Goal: Obtain resource: Download file/media

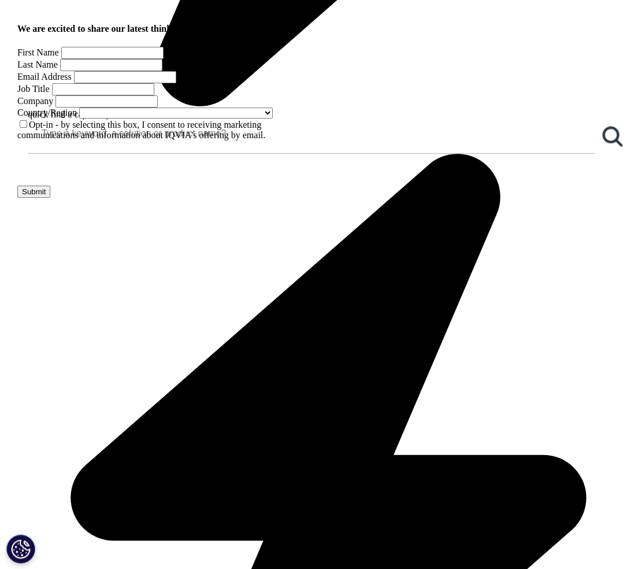
scroll to position [869, 0]
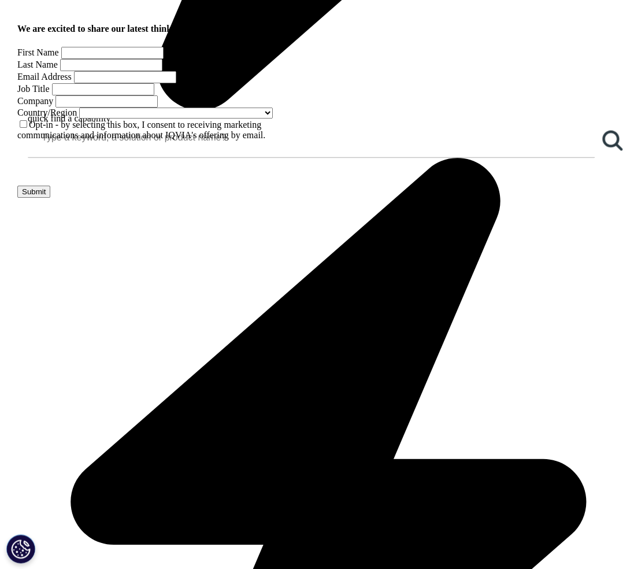
click at [98, 59] on input "First Name" at bounding box center [112, 53] width 102 height 12
type input "[PERSON_NAME]"
click at [163, 71] on input "Last Name" at bounding box center [111, 65] width 102 height 12
type input "Bae"
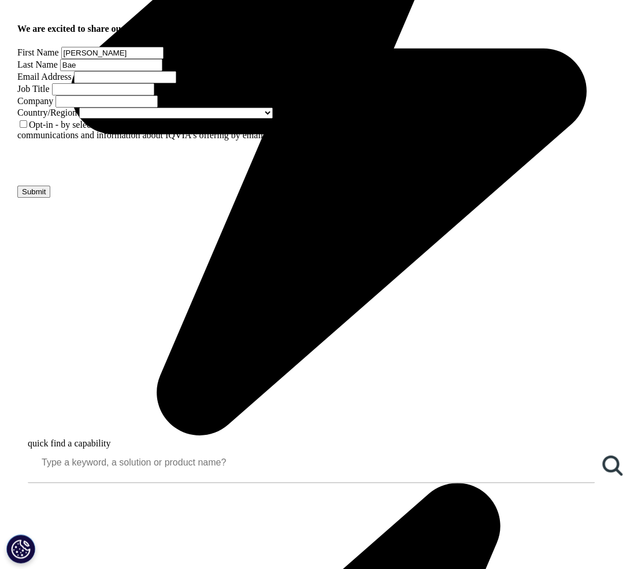
click at [102, 83] on input "Email Address" at bounding box center [125, 77] width 102 height 12
type input "[PERSON_NAME][EMAIL_ADDRESS][DOMAIN_NAME]"
type input "ClearView Healthcare Partners"
select select "[GEOGRAPHIC_DATA]"
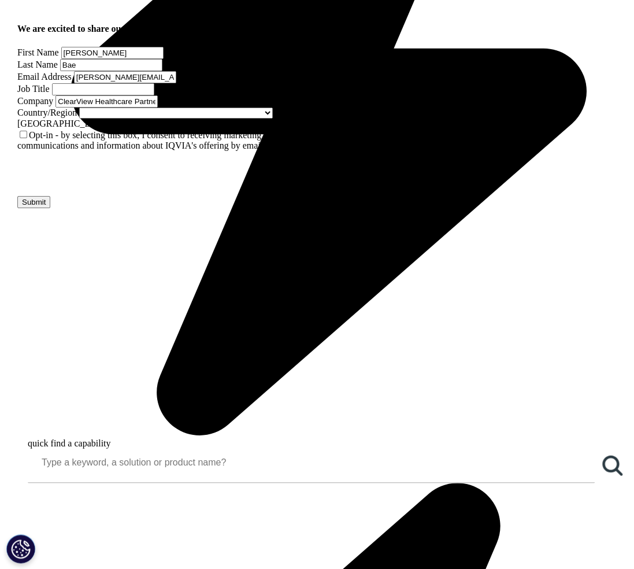
click at [154, 95] on input "Job Title" at bounding box center [103, 89] width 102 height 12
type input "Senior Consultant"
click at [50, 208] on input "Submit" at bounding box center [33, 202] width 33 height 12
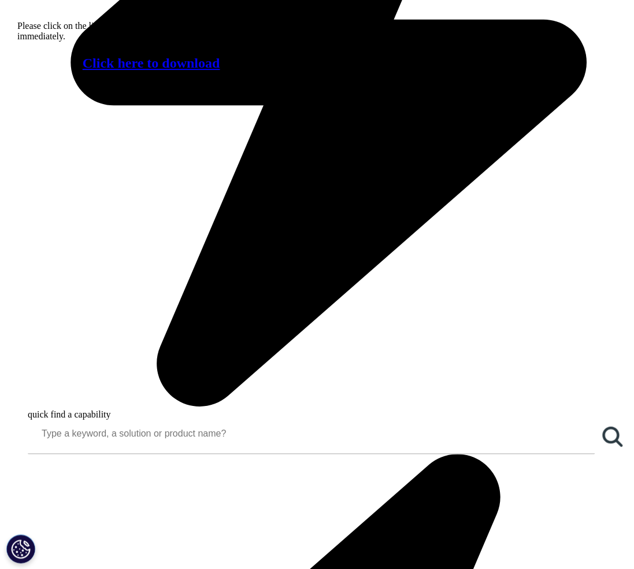
scroll to position [6, 6]
click at [166, 71] on link "Click here to download" at bounding box center [152, 63] width 138 height 15
